Goal: Task Accomplishment & Management: Manage account settings

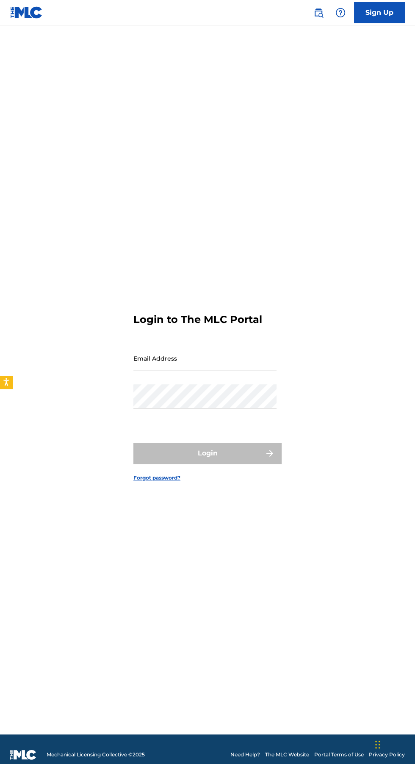
click at [152, 370] on input "Email Address" at bounding box center [204, 358] width 143 height 24
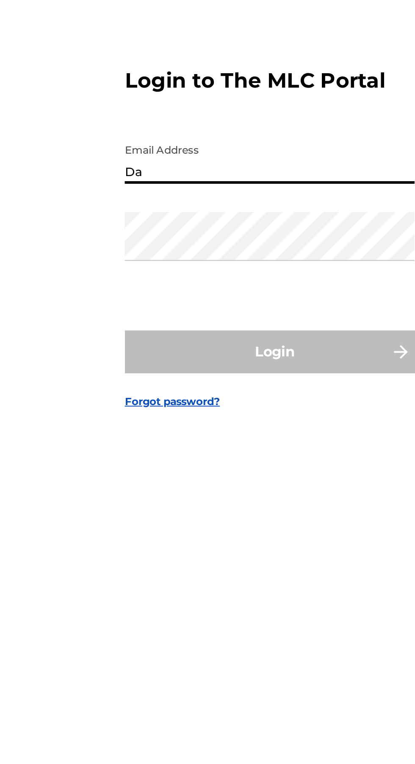
click at [151, 370] on input "Da" at bounding box center [204, 358] width 143 height 24
type input "[EMAIL_ADDRESS][DOMAIN_NAME]"
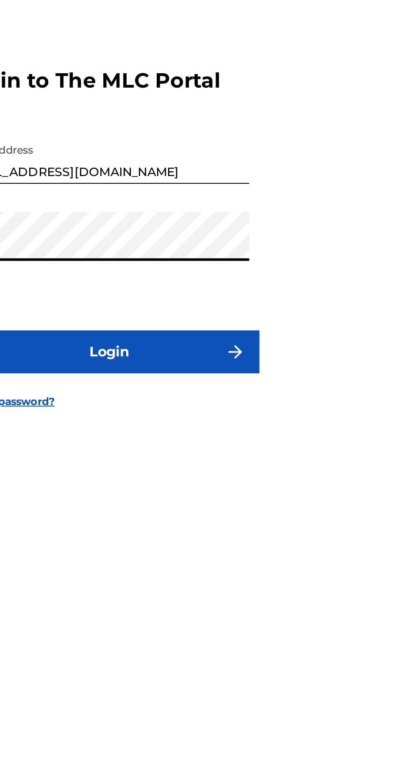
click at [177, 464] on button "Login" at bounding box center [207, 453] width 148 height 21
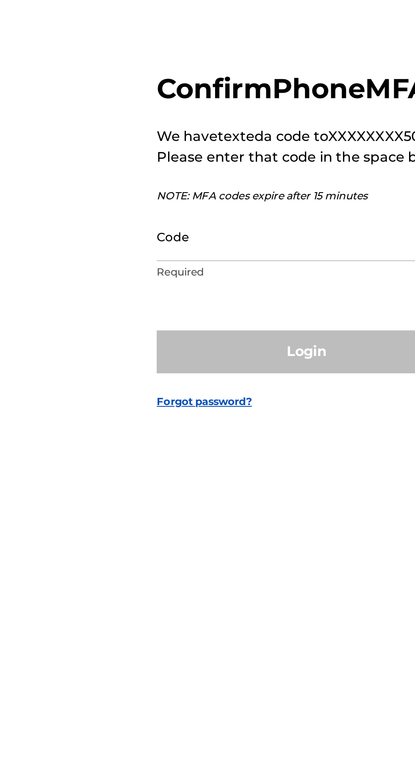
click at [137, 407] on input "Code" at bounding box center [204, 395] width 143 height 24
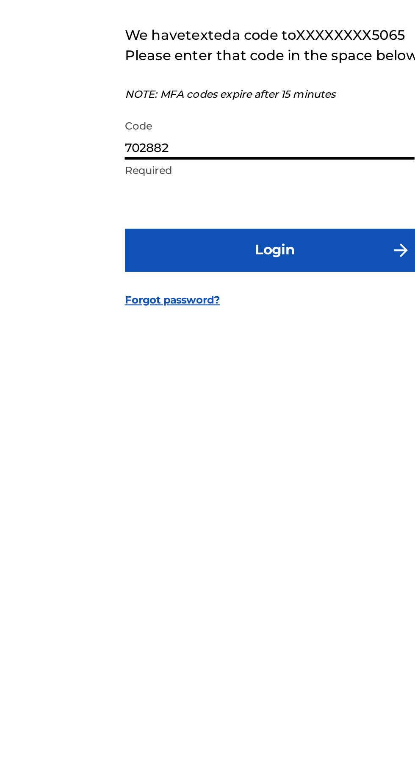
type input "702882"
click at [156, 463] on button "Login" at bounding box center [207, 452] width 148 height 21
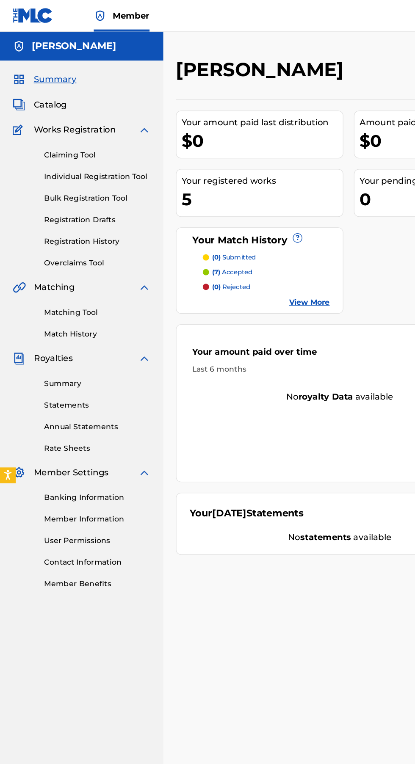
click at [51, 399] on link "Banking Information" at bounding box center [78, 400] width 85 height 9
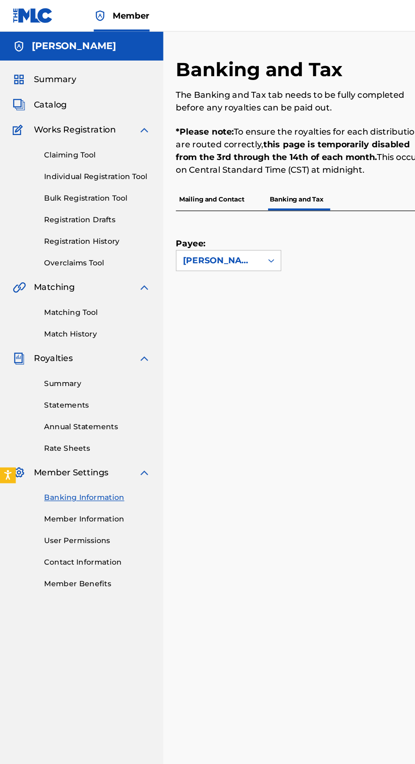
click at [39, 306] on link "Summary" at bounding box center [78, 308] width 85 height 9
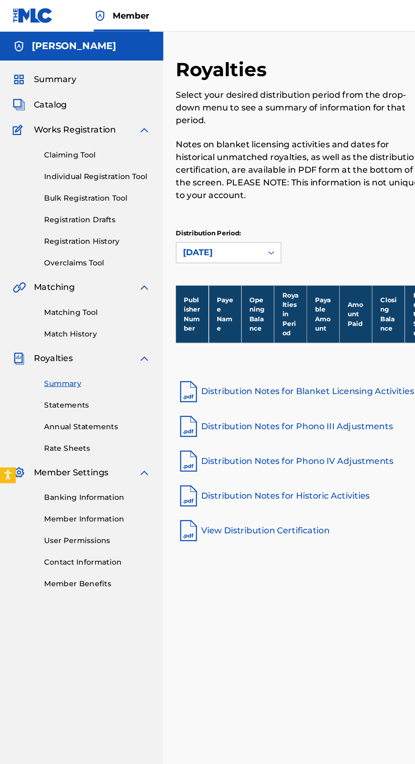
click at [44, 397] on link "Banking Information" at bounding box center [78, 400] width 85 height 9
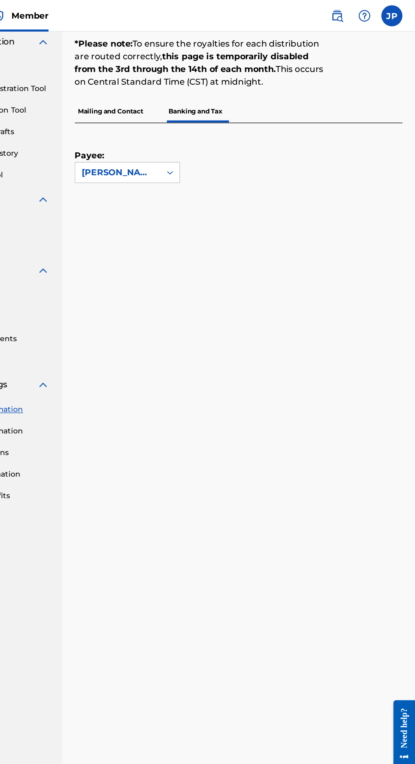
scroll to position [62, 0]
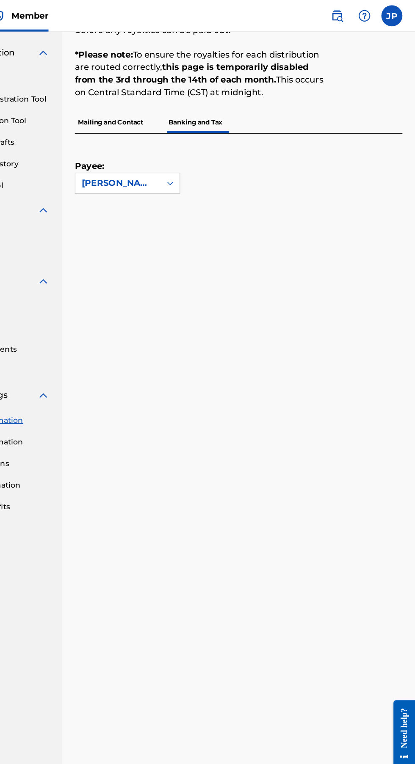
click at [167, 98] on p "Mailing and Contact" at bounding box center [170, 98] width 58 height 18
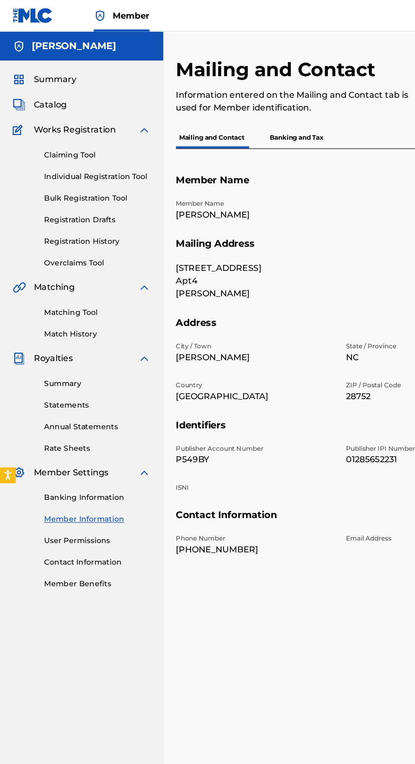
click at [43, 400] on link "Banking Information" at bounding box center [78, 400] width 85 height 9
